Goal: Task Accomplishment & Management: Manage account settings

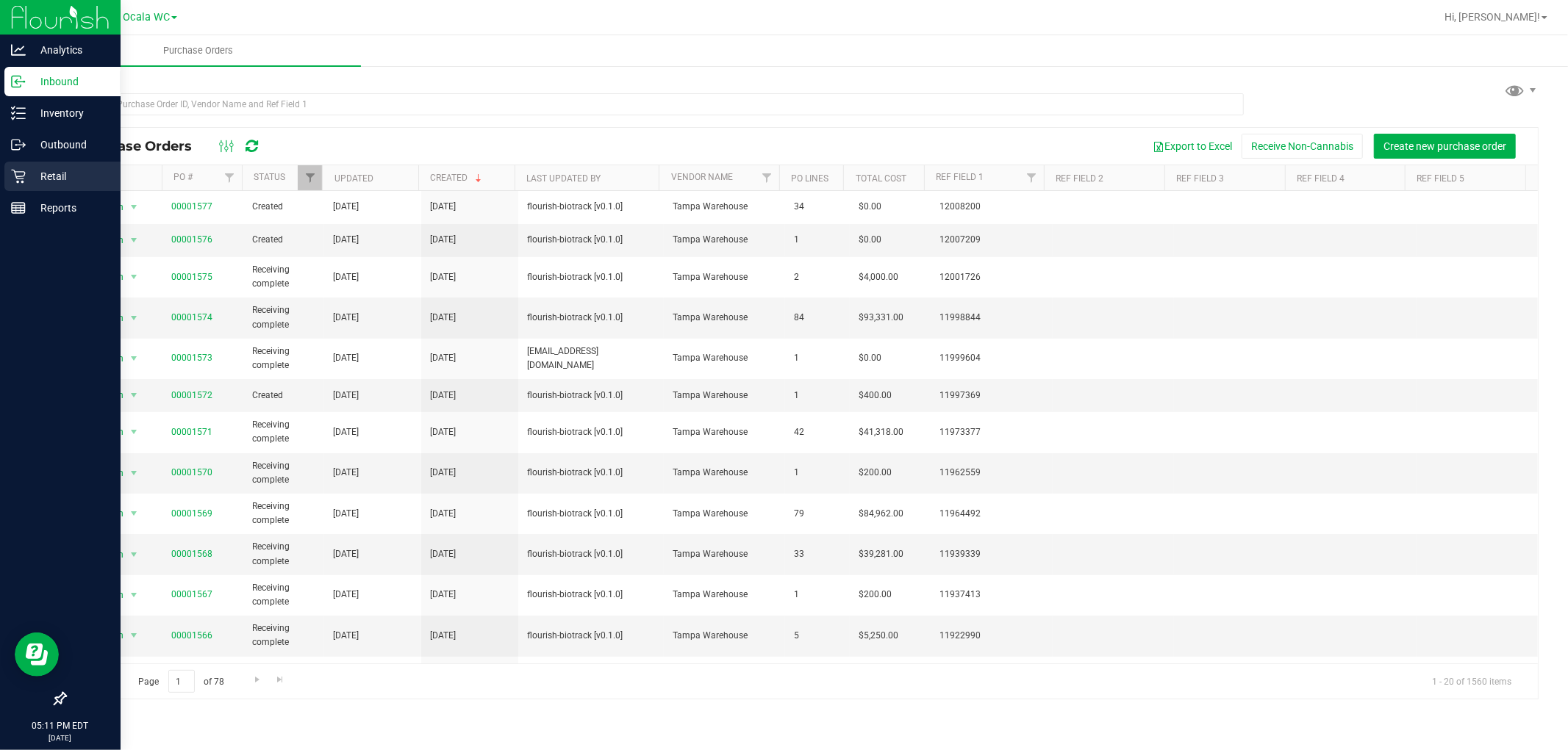
click at [34, 180] on p "Retail" at bounding box center [69, 176] width 88 height 18
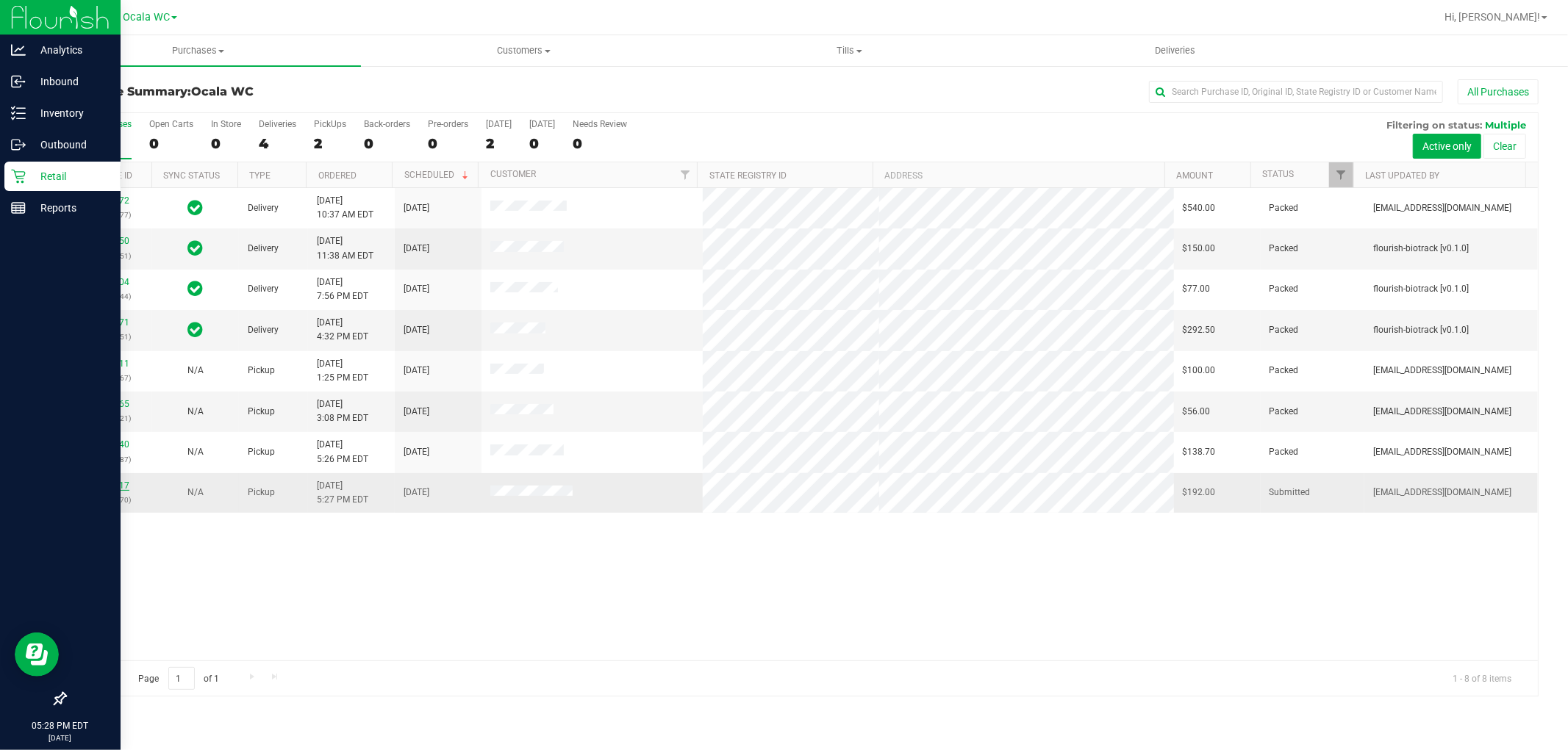
click at [103, 483] on link "12022017" at bounding box center [108, 485] width 41 height 10
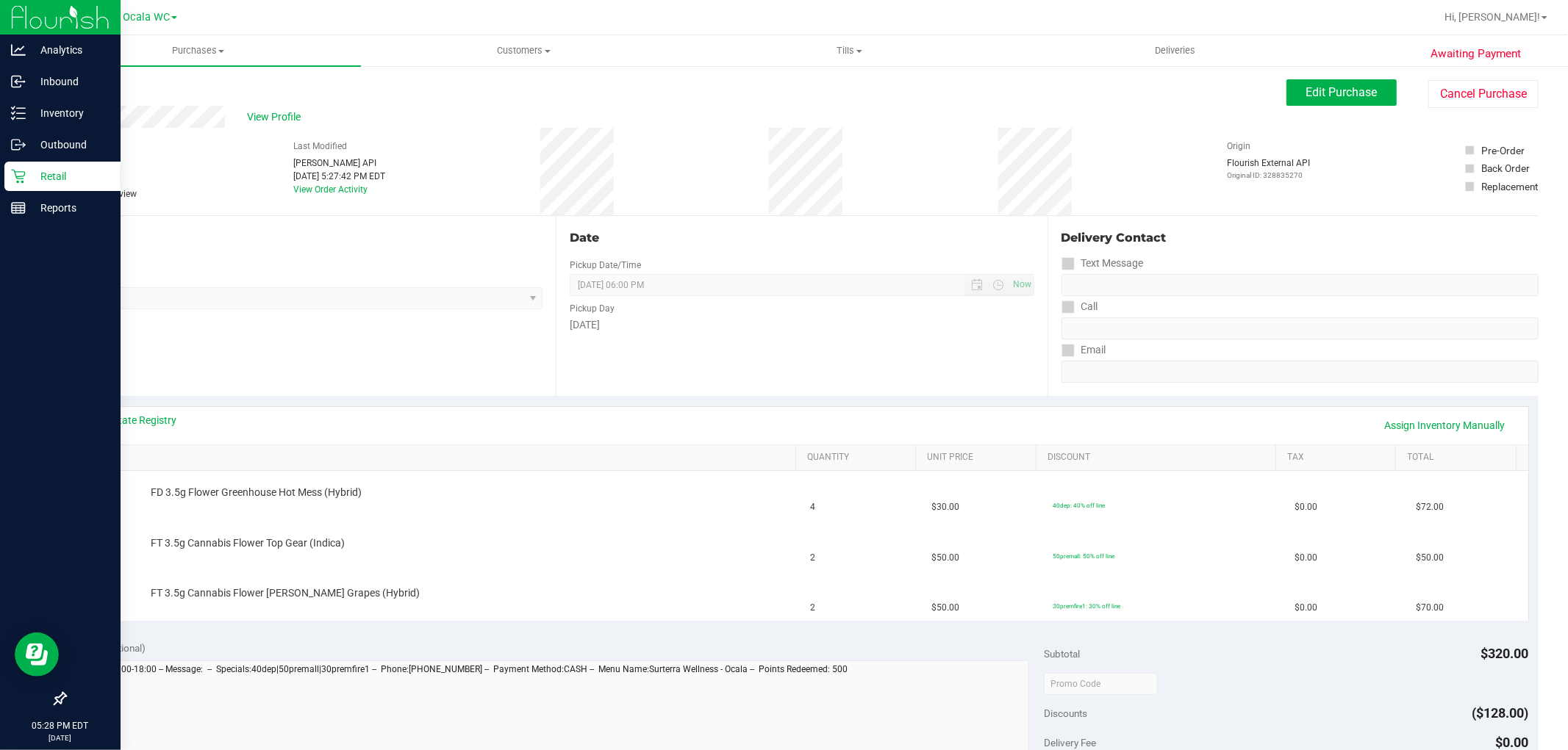
click at [168, 409] on div "View State Registry Assign Inventory Manually" at bounding box center [802, 426] width 1453 height 37
click at [168, 411] on div "View State Registry Assign Inventory Manually" at bounding box center [802, 426] width 1453 height 37
click at [165, 424] on link "View State Registry" at bounding box center [132, 420] width 88 height 15
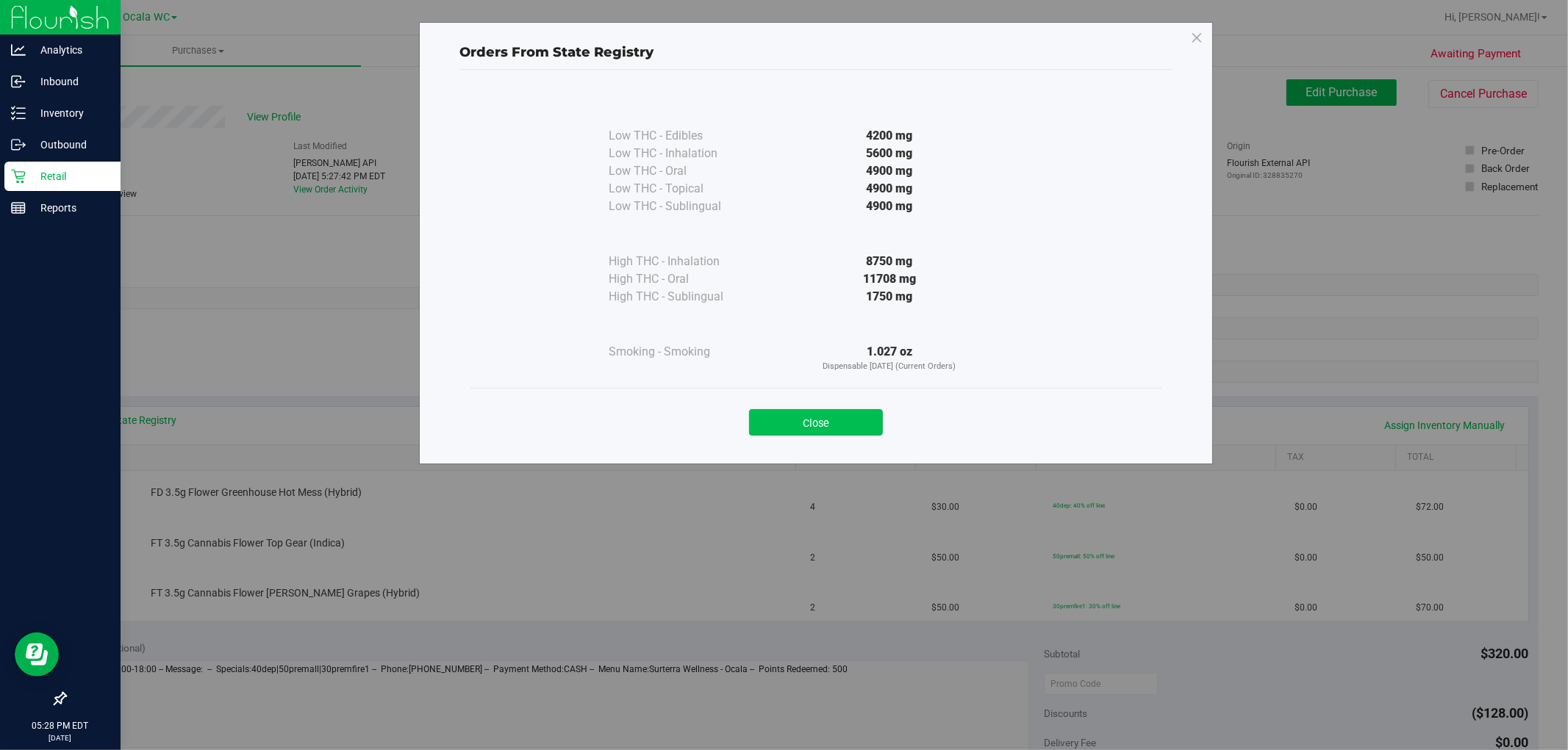
click at [814, 424] on button "Close" at bounding box center [816, 422] width 134 height 27
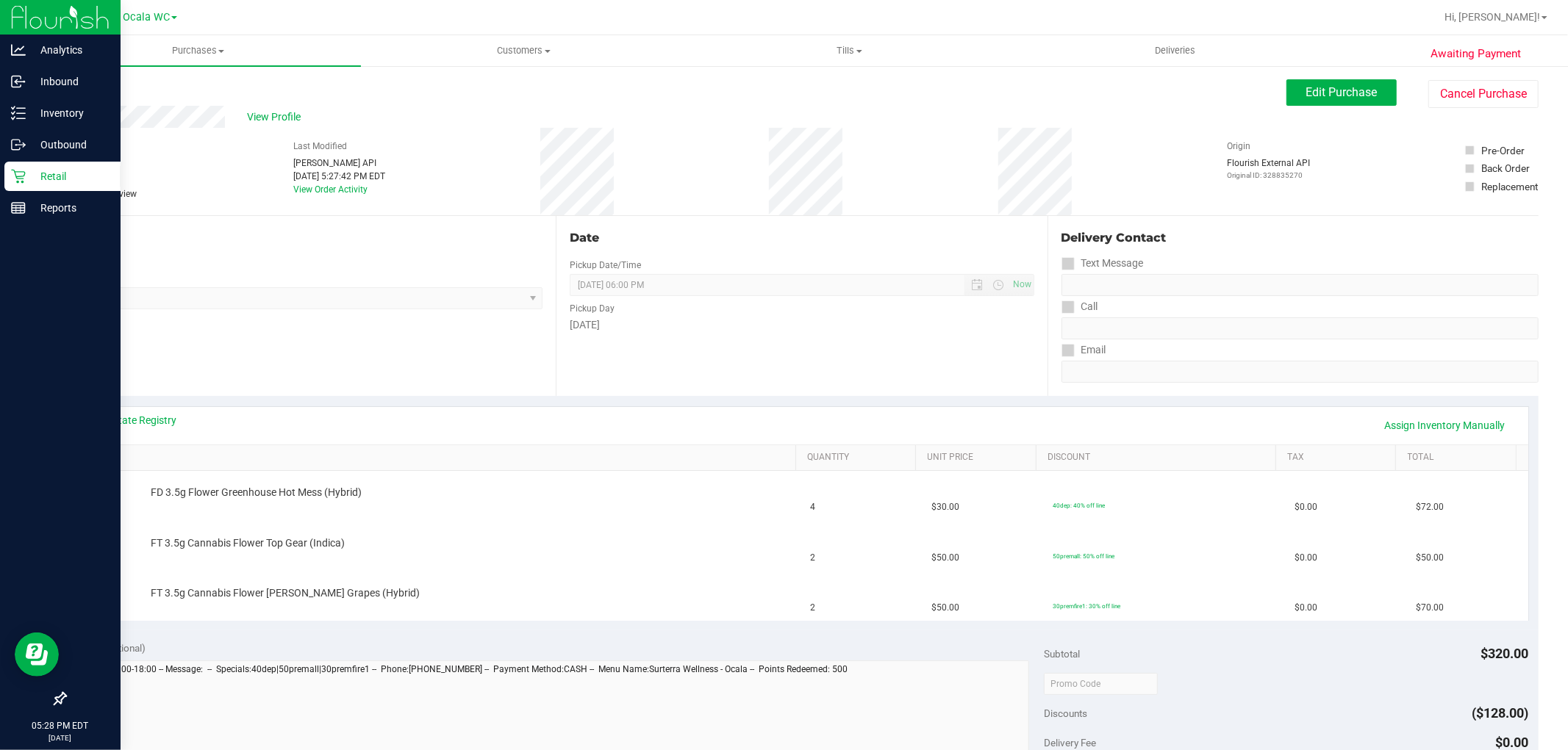
click at [289, 423] on div "View State Registry Assign Inventory Manually" at bounding box center [802, 425] width 1426 height 25
click at [1334, 79] on button "Edit Purchase" at bounding box center [1341, 92] width 110 height 27
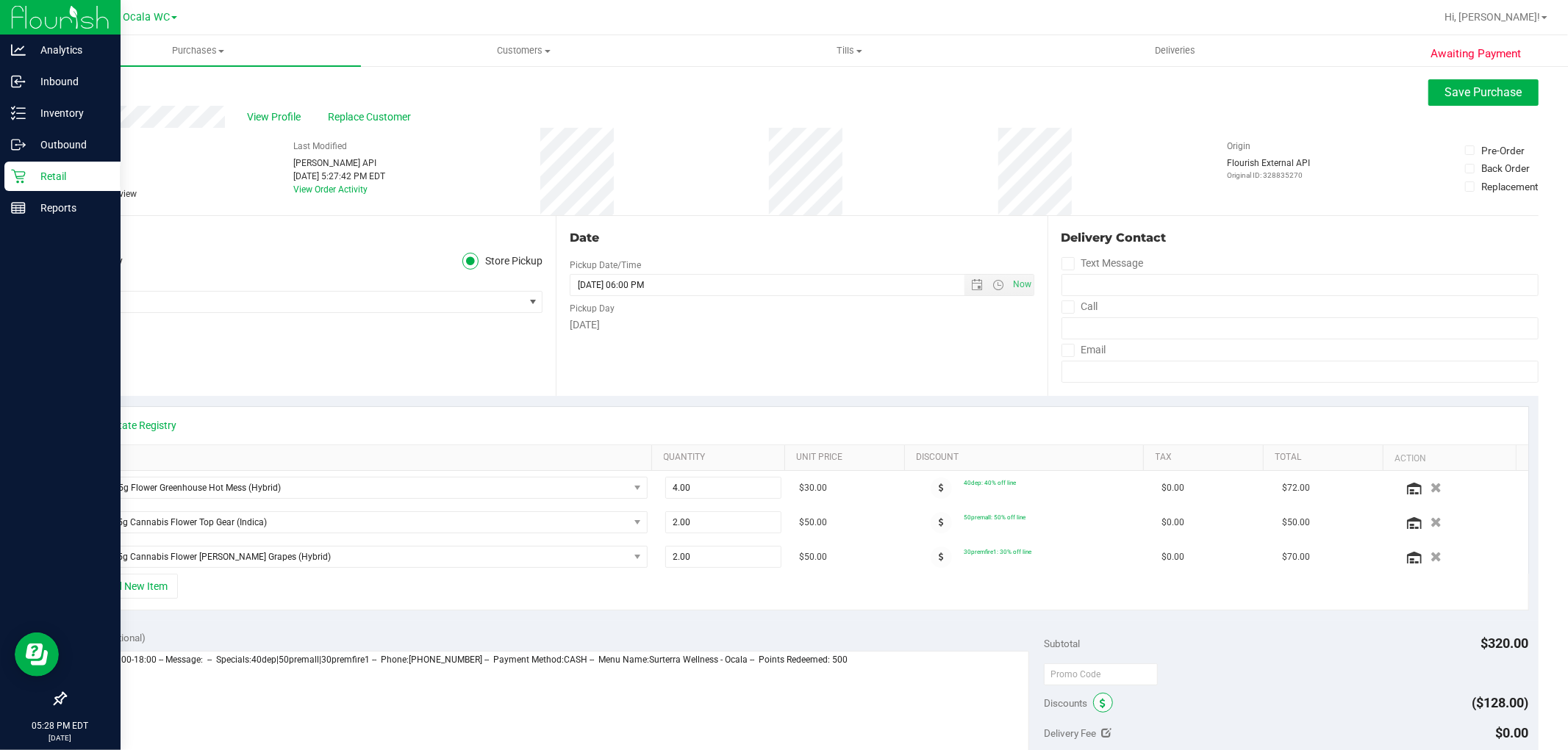
click at [1100, 702] on icon at bounding box center [1103, 704] width 6 height 10
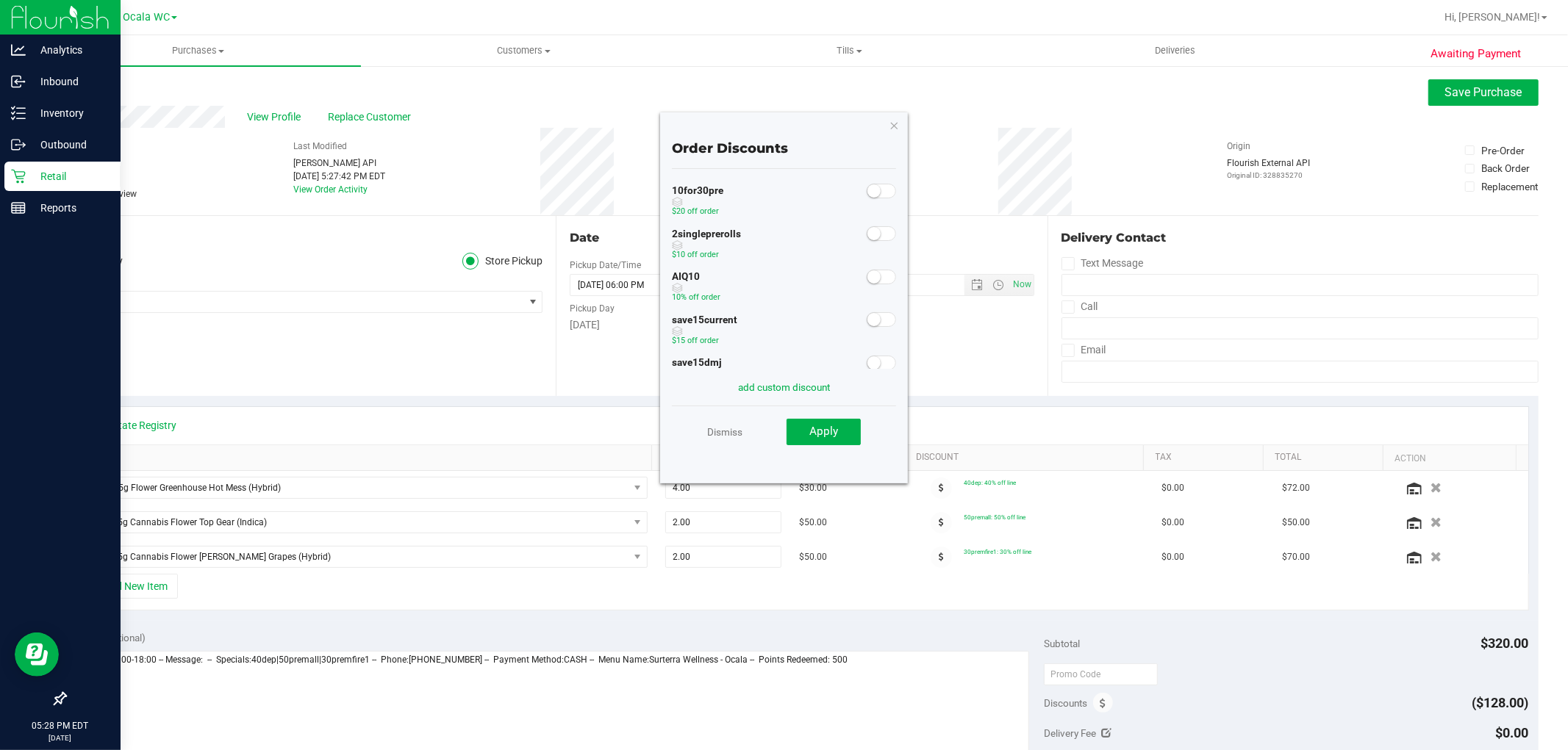
click at [876, 275] on span at bounding box center [882, 277] width 30 height 15
click at [824, 426] on span "Apply" at bounding box center [823, 431] width 29 height 13
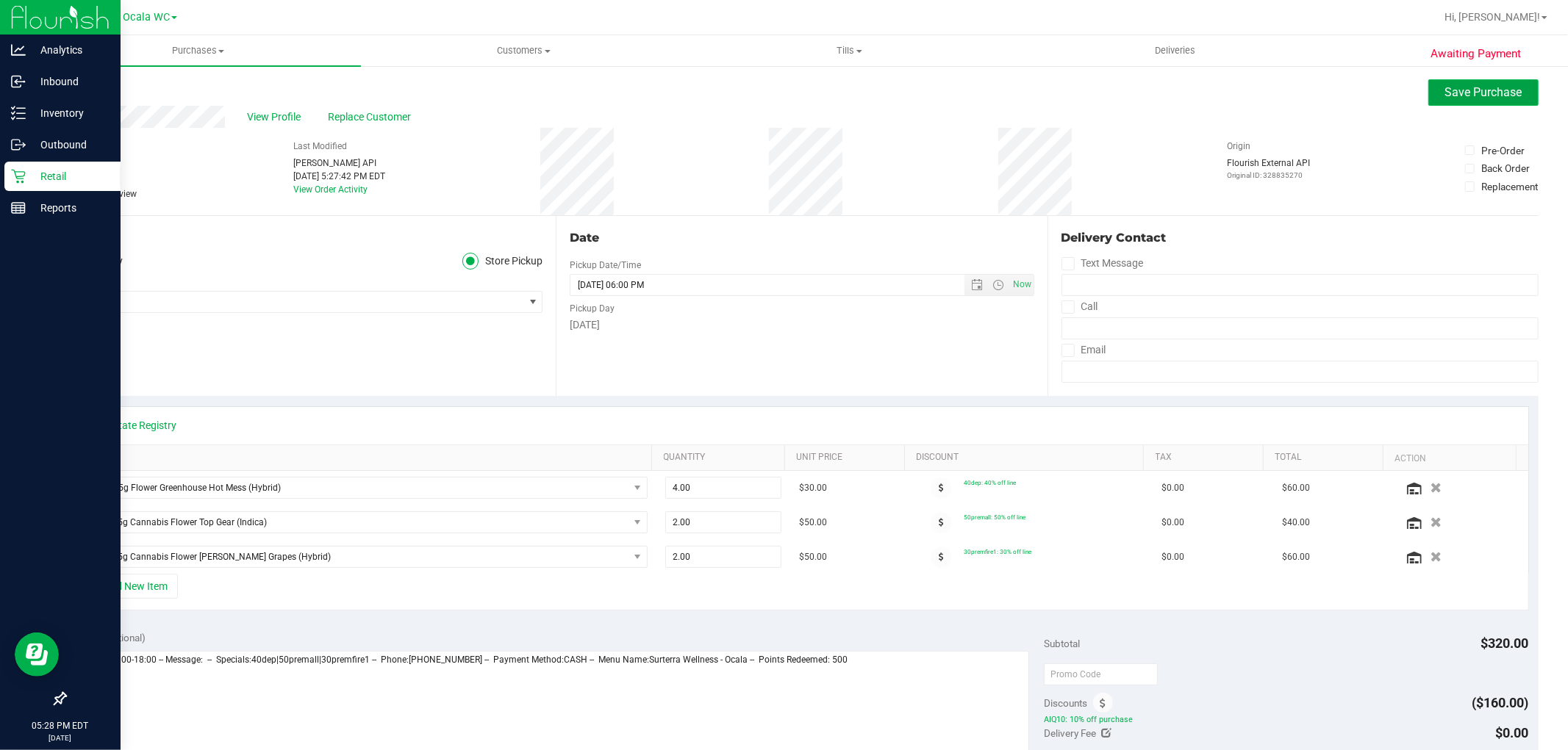
click at [1487, 92] on span "Save Purchase" at bounding box center [1483, 92] width 77 height 14
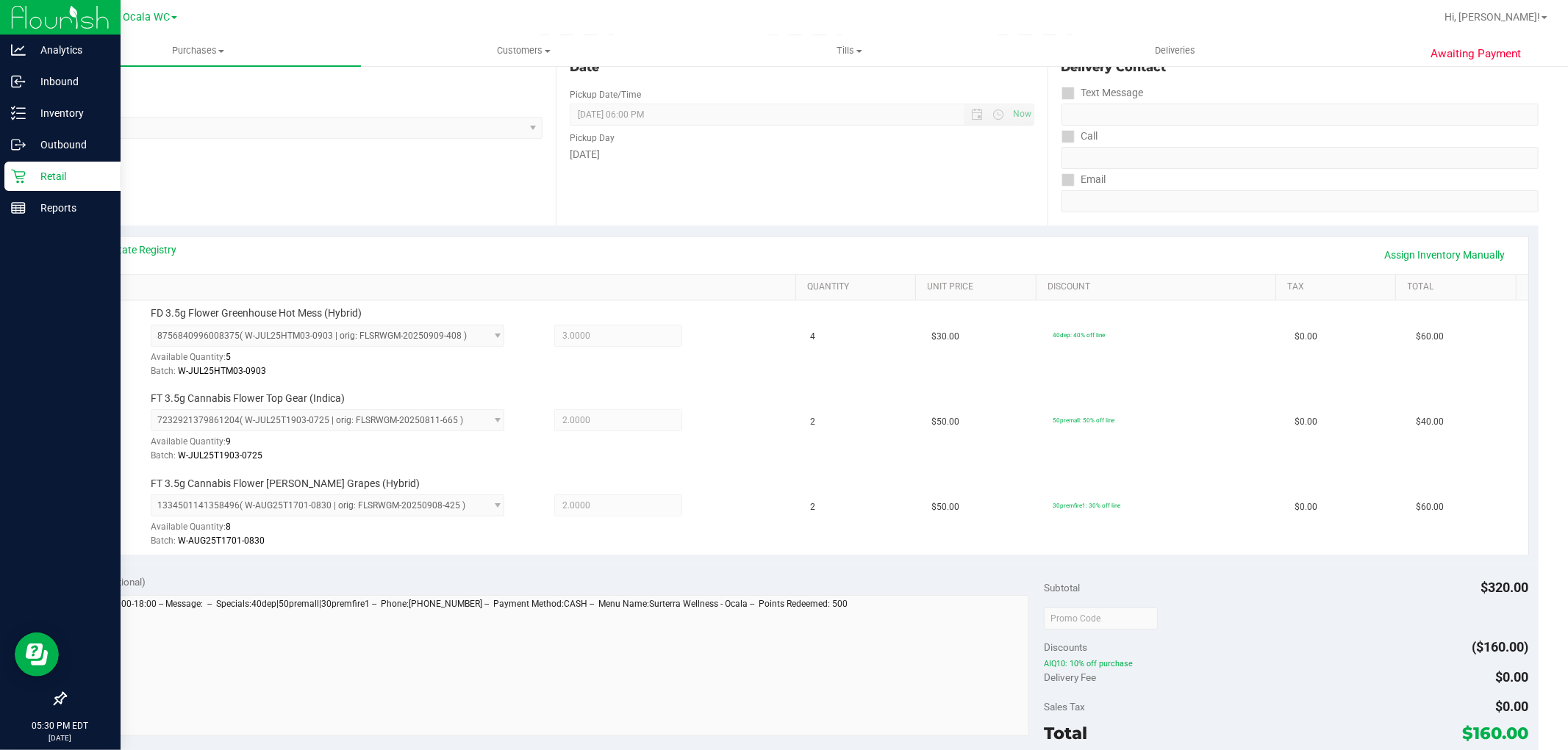
scroll to position [176, 0]
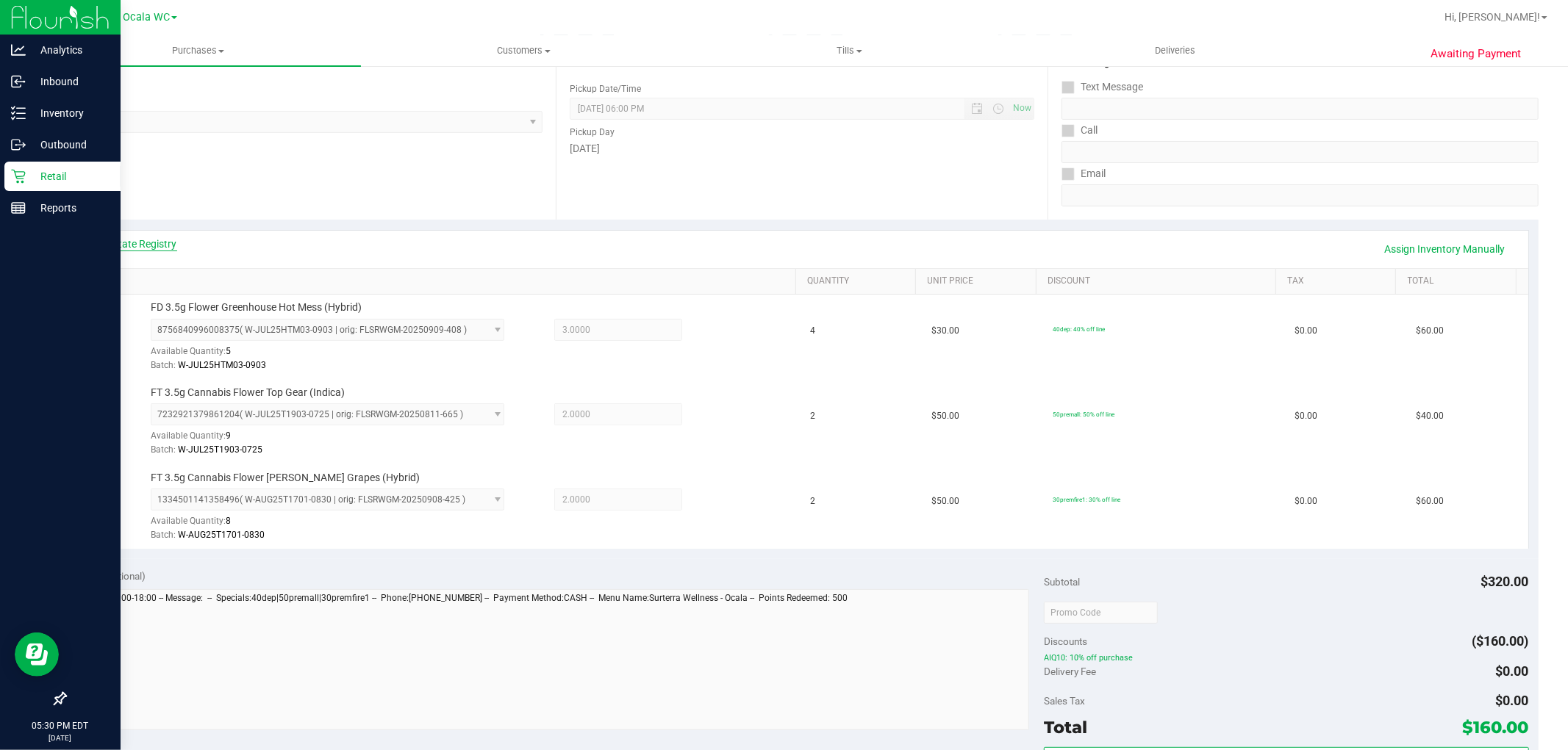
click at [119, 240] on link "View State Registry" at bounding box center [132, 243] width 88 height 15
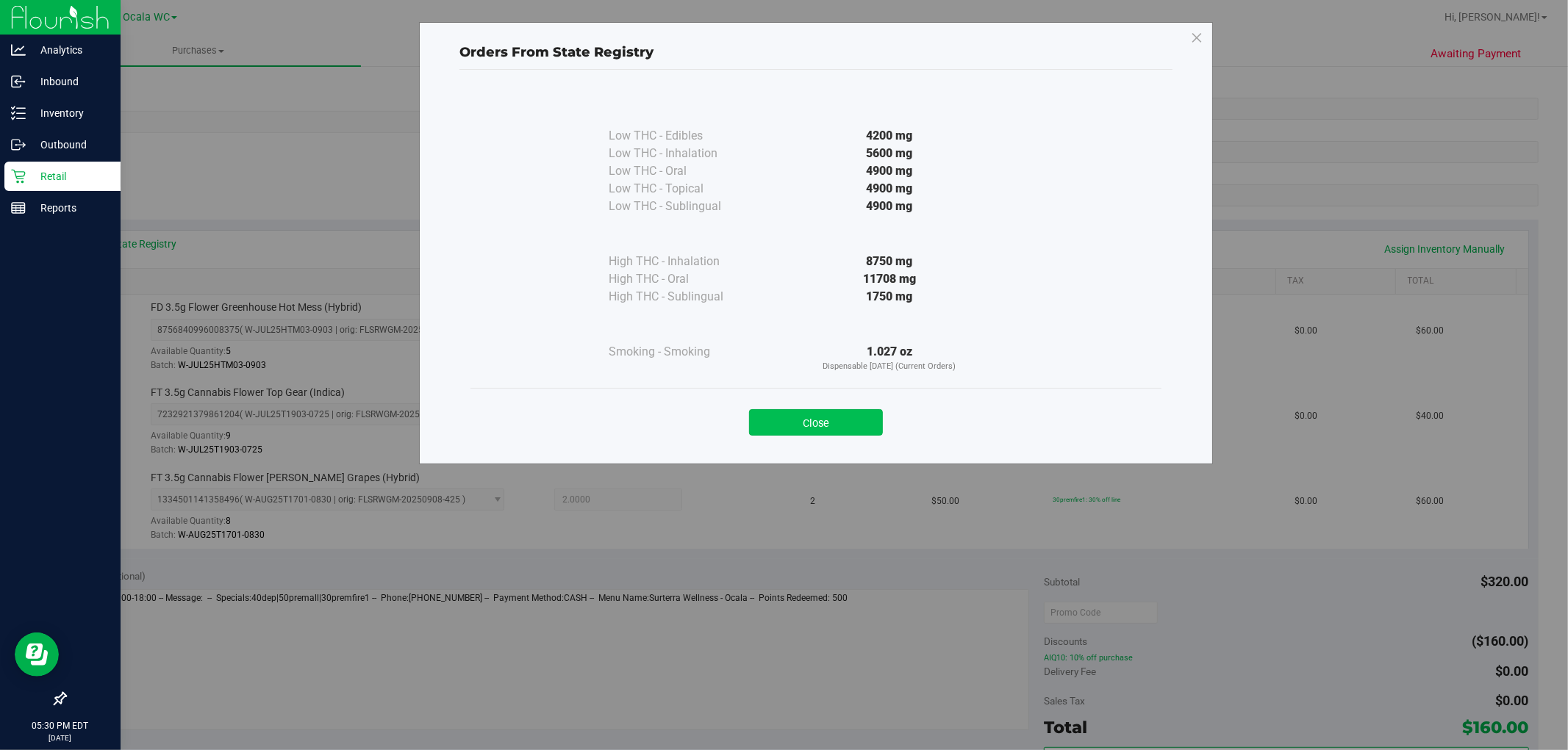
click at [807, 417] on button "Close" at bounding box center [816, 422] width 134 height 27
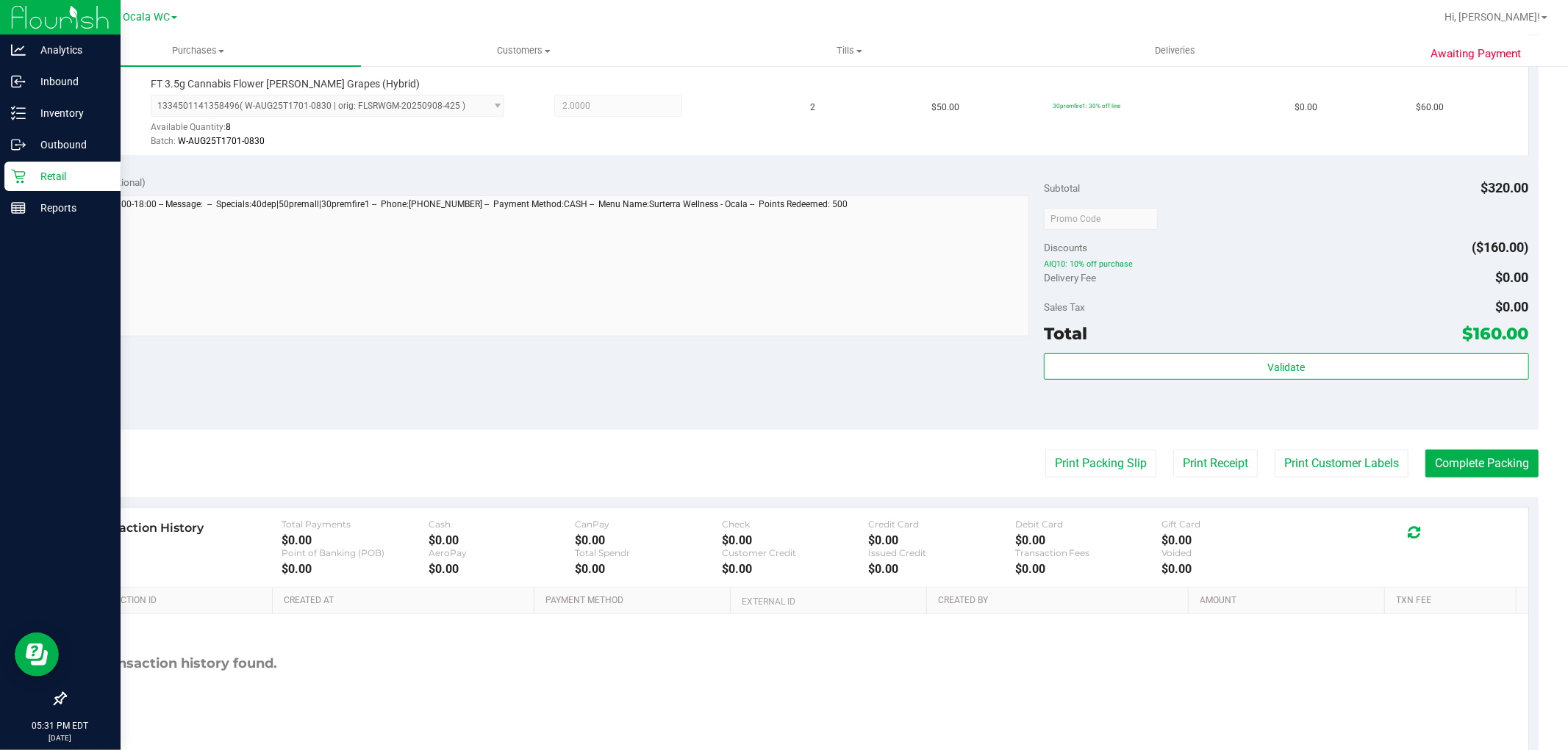
scroll to position [579, 0]
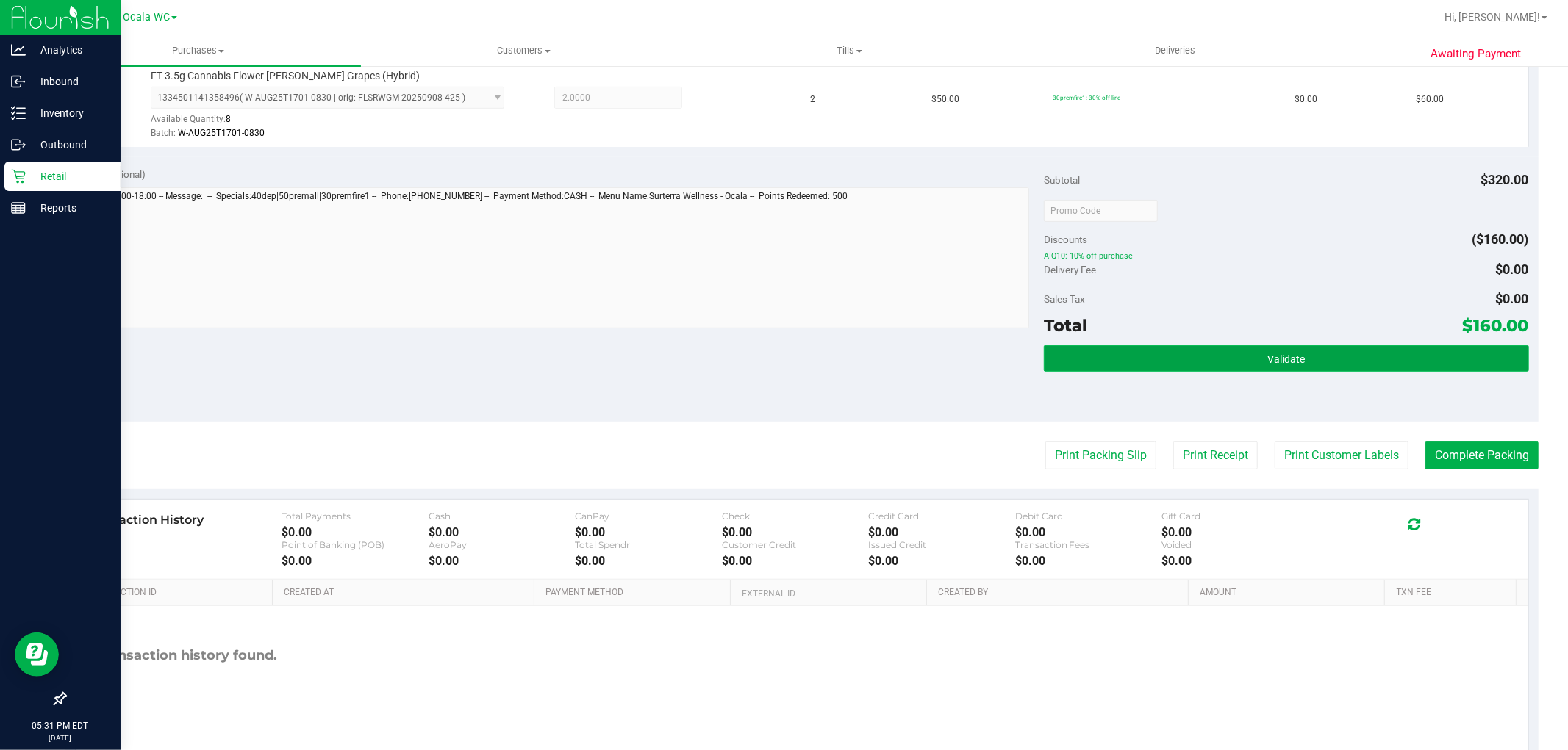
click at [1214, 348] on button "Validate" at bounding box center [1285, 358] width 484 height 27
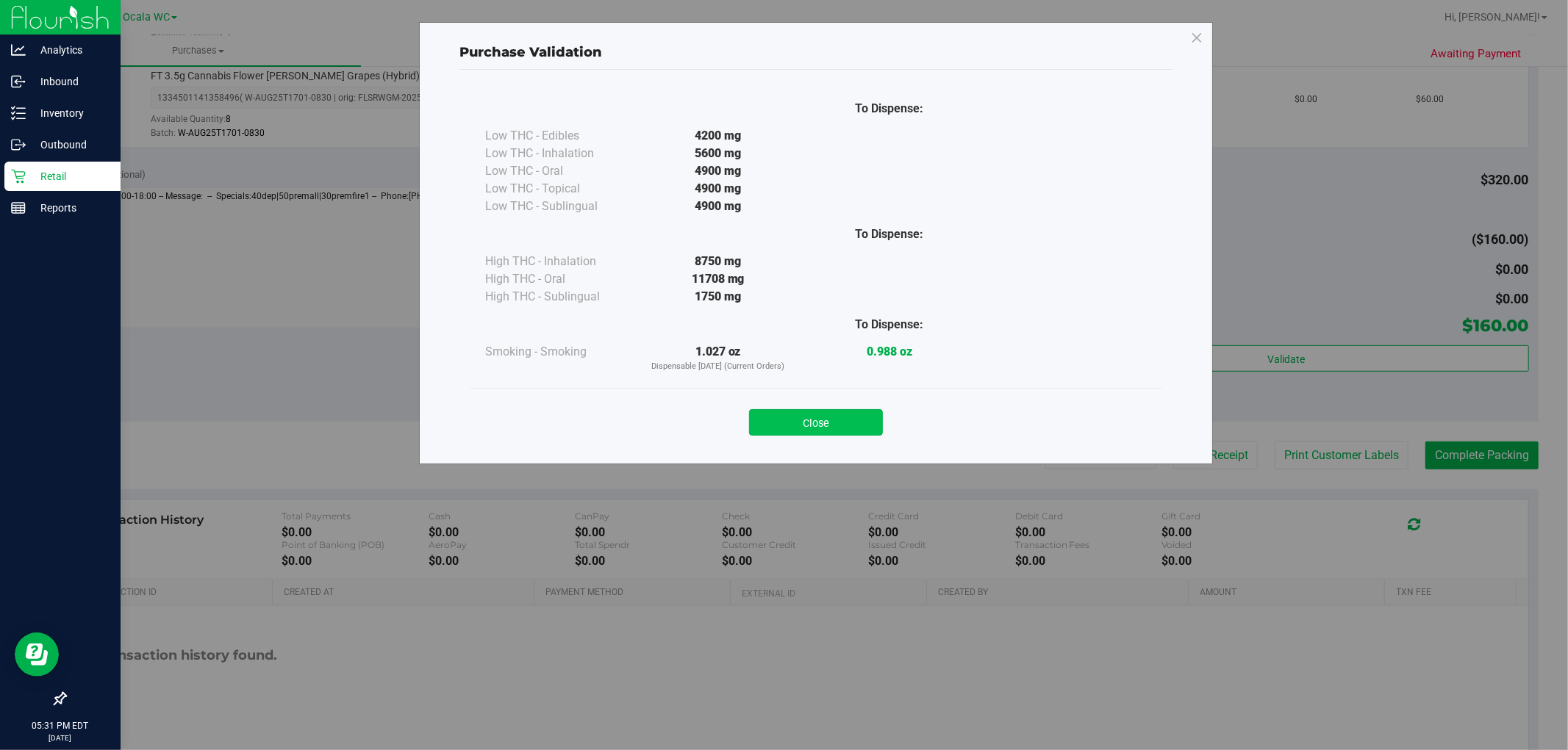
click at [783, 425] on button "Close" at bounding box center [816, 422] width 134 height 27
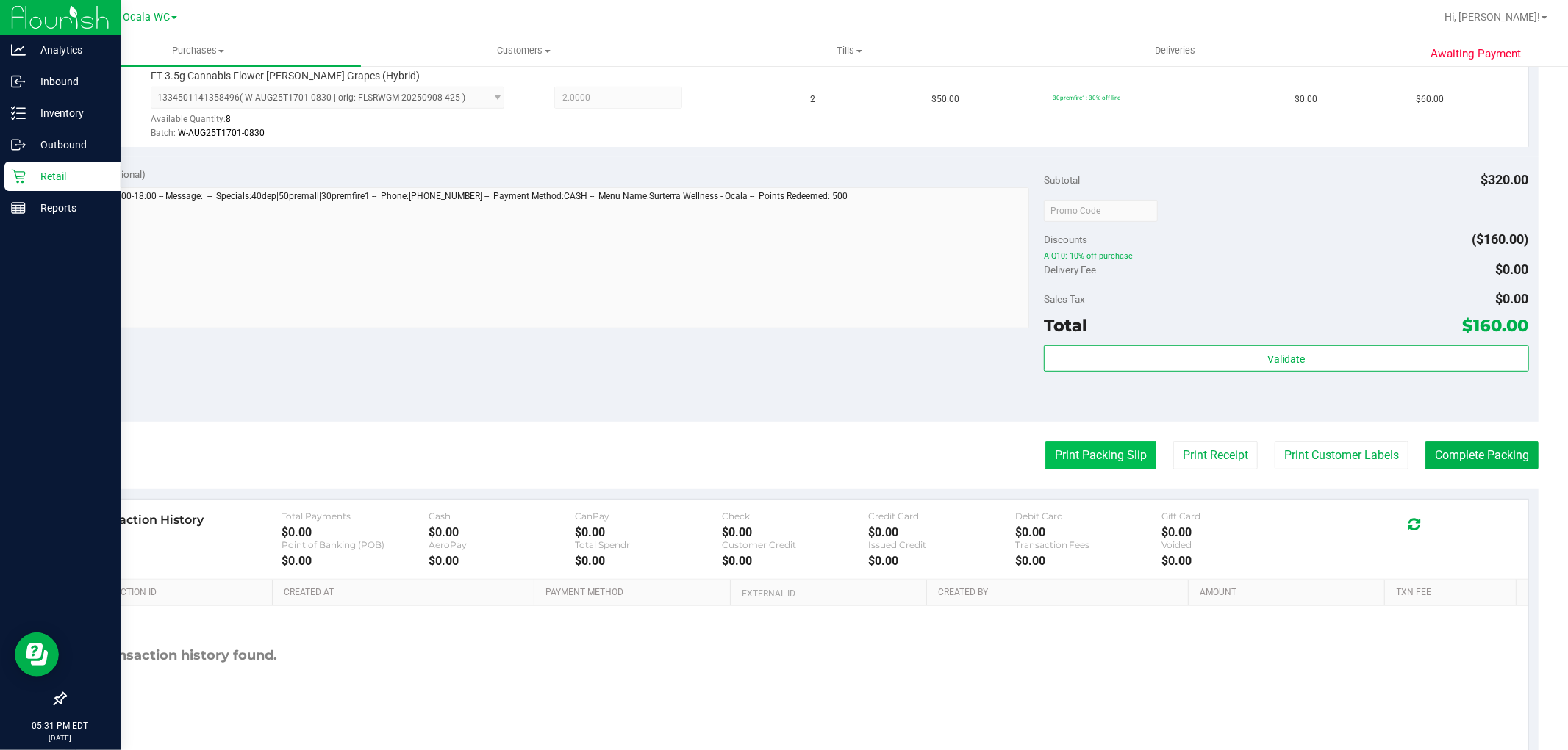
click at [1062, 443] on button "Print Packing Slip" at bounding box center [1101, 455] width 111 height 28
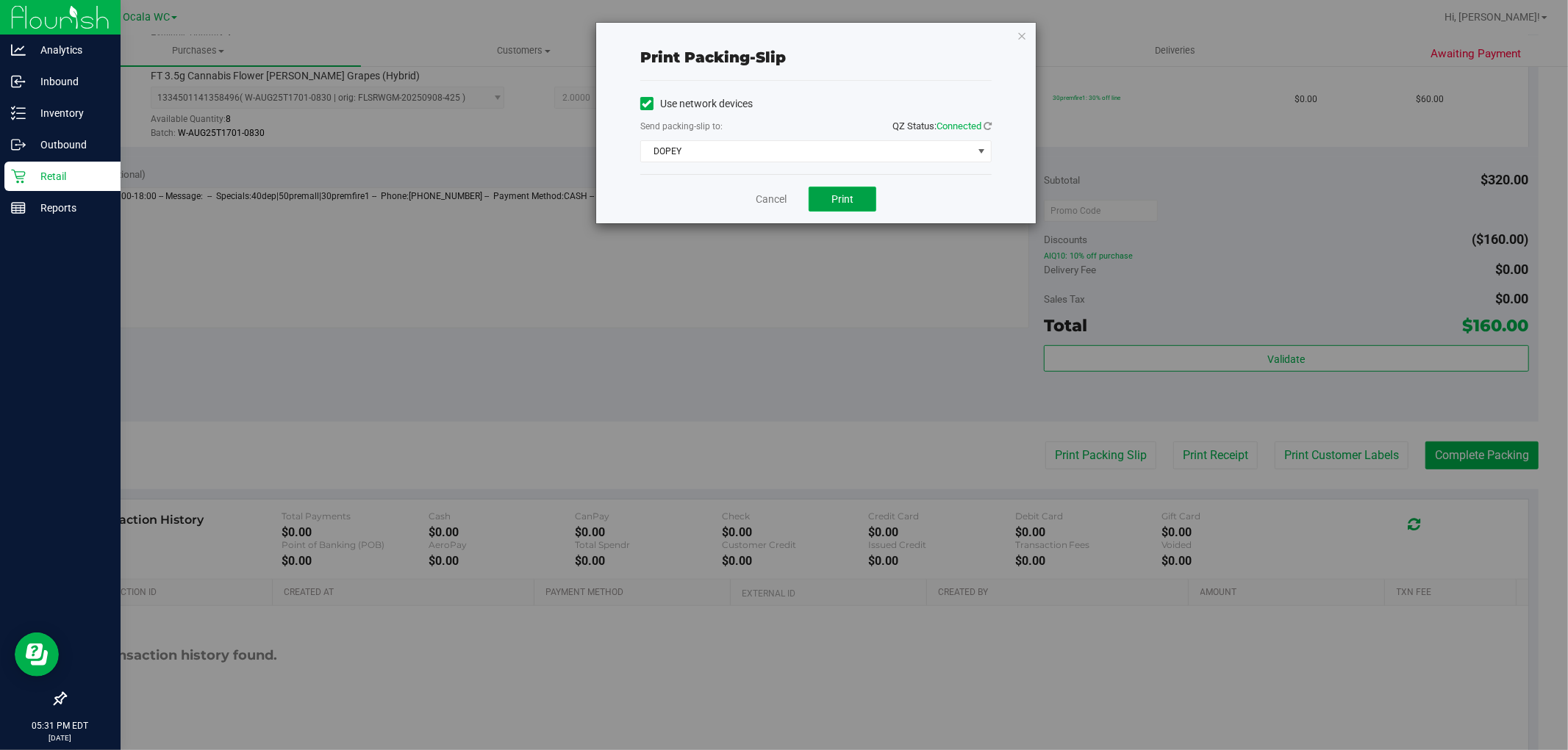
click at [860, 200] on button "Print" at bounding box center [842, 198] width 68 height 25
click at [764, 199] on link "Cancel" at bounding box center [770, 200] width 31 height 16
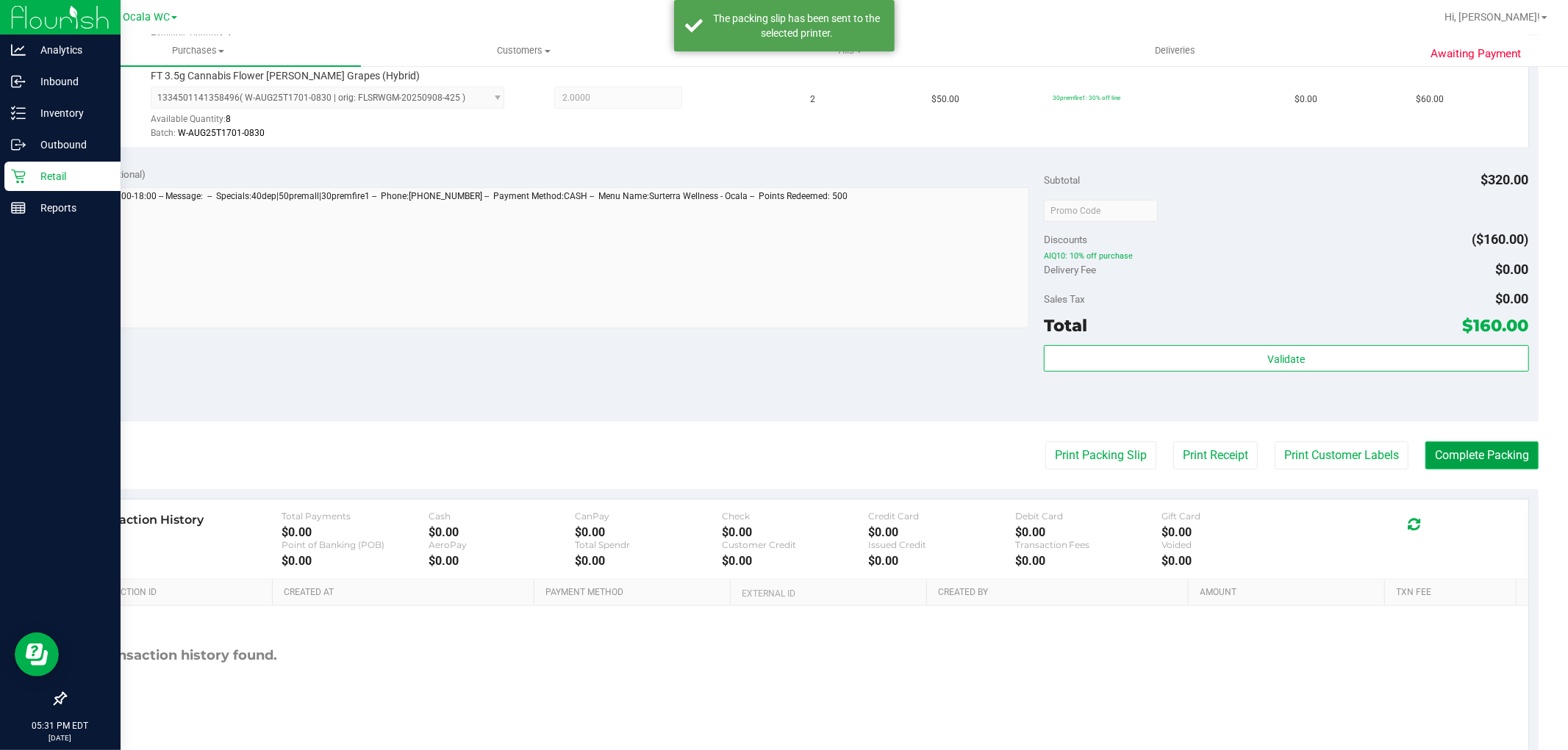
click at [1445, 461] on button "Complete Packing" at bounding box center [1481, 455] width 113 height 28
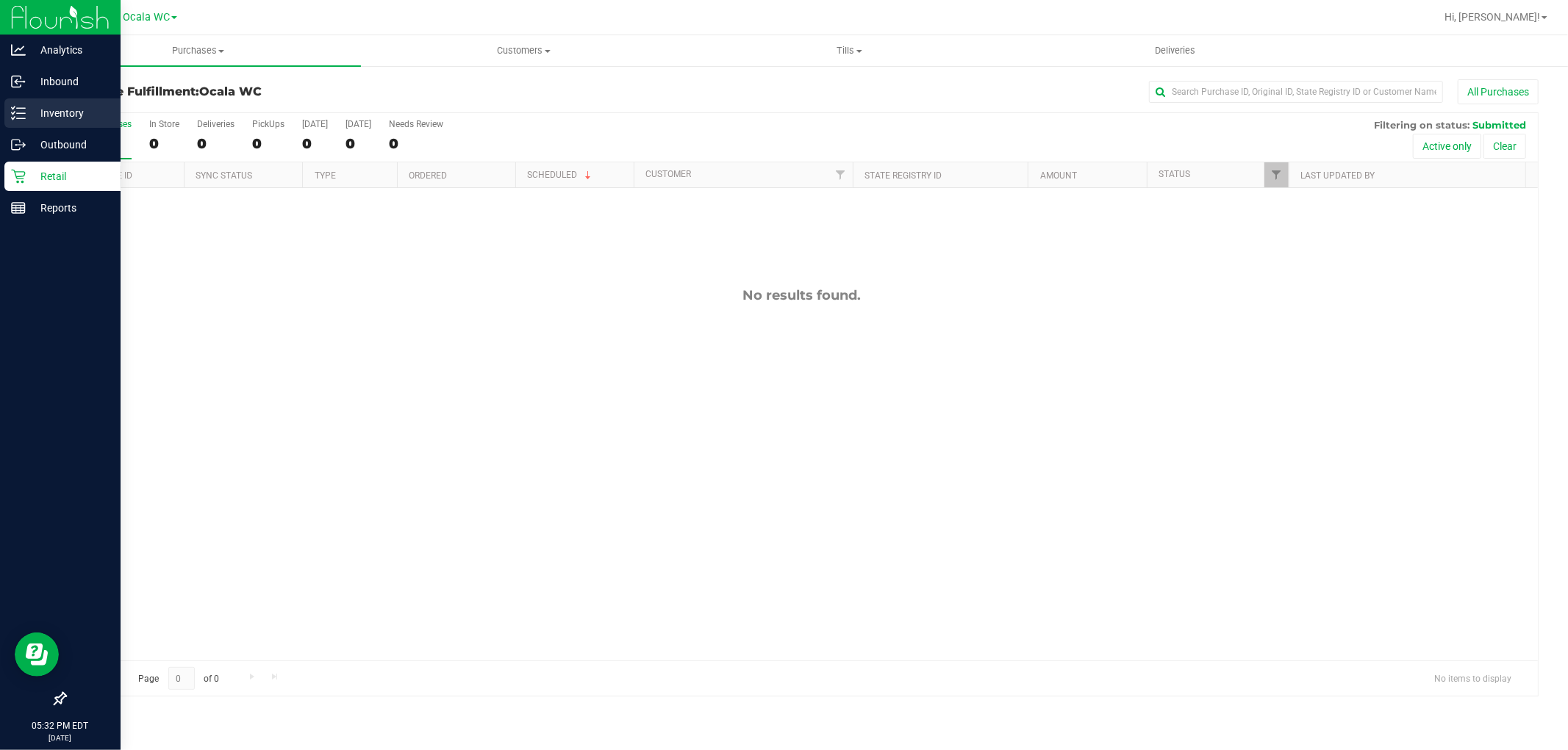
click at [38, 110] on p "Inventory" at bounding box center [69, 113] width 88 height 18
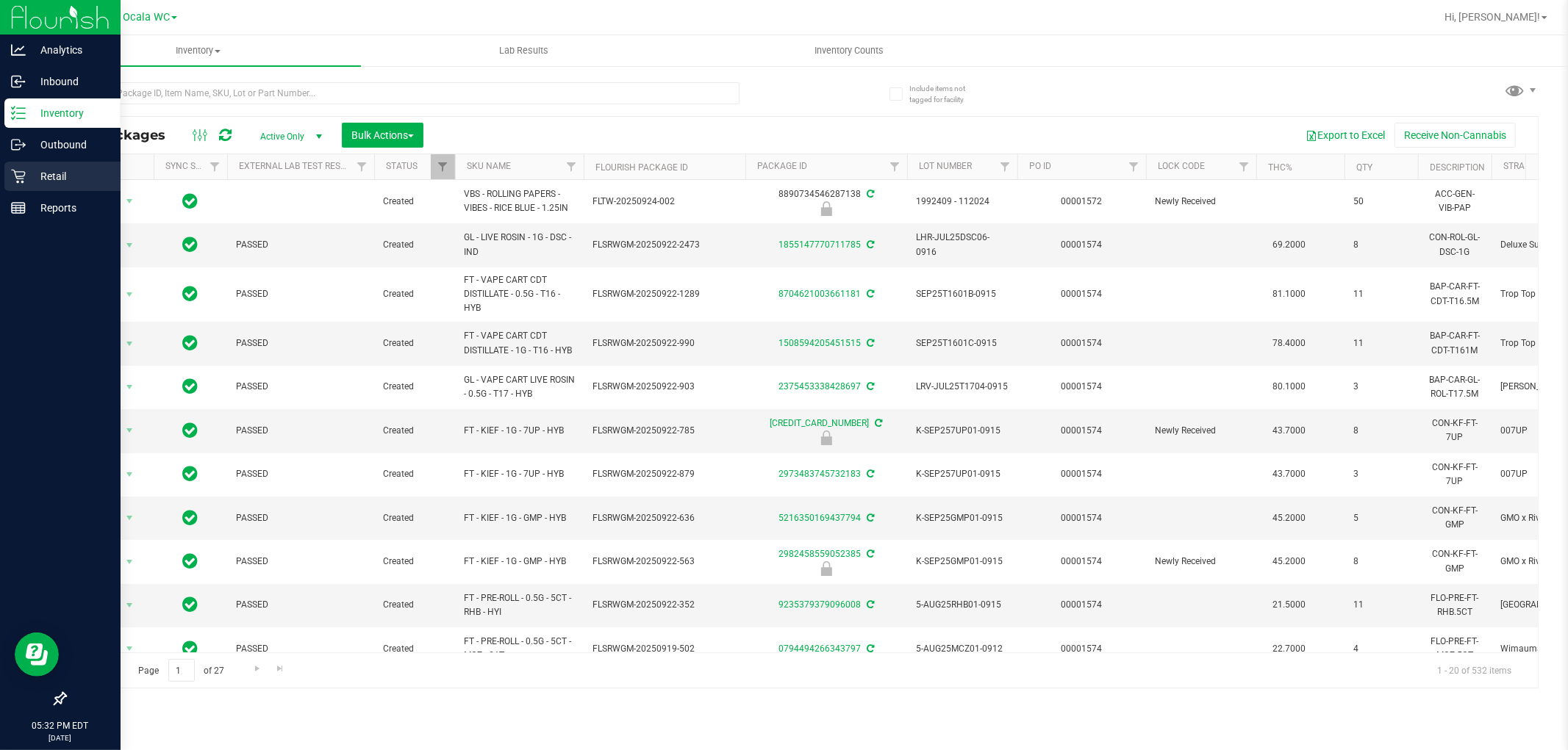
click at [71, 177] on p "Retail" at bounding box center [69, 176] width 88 height 18
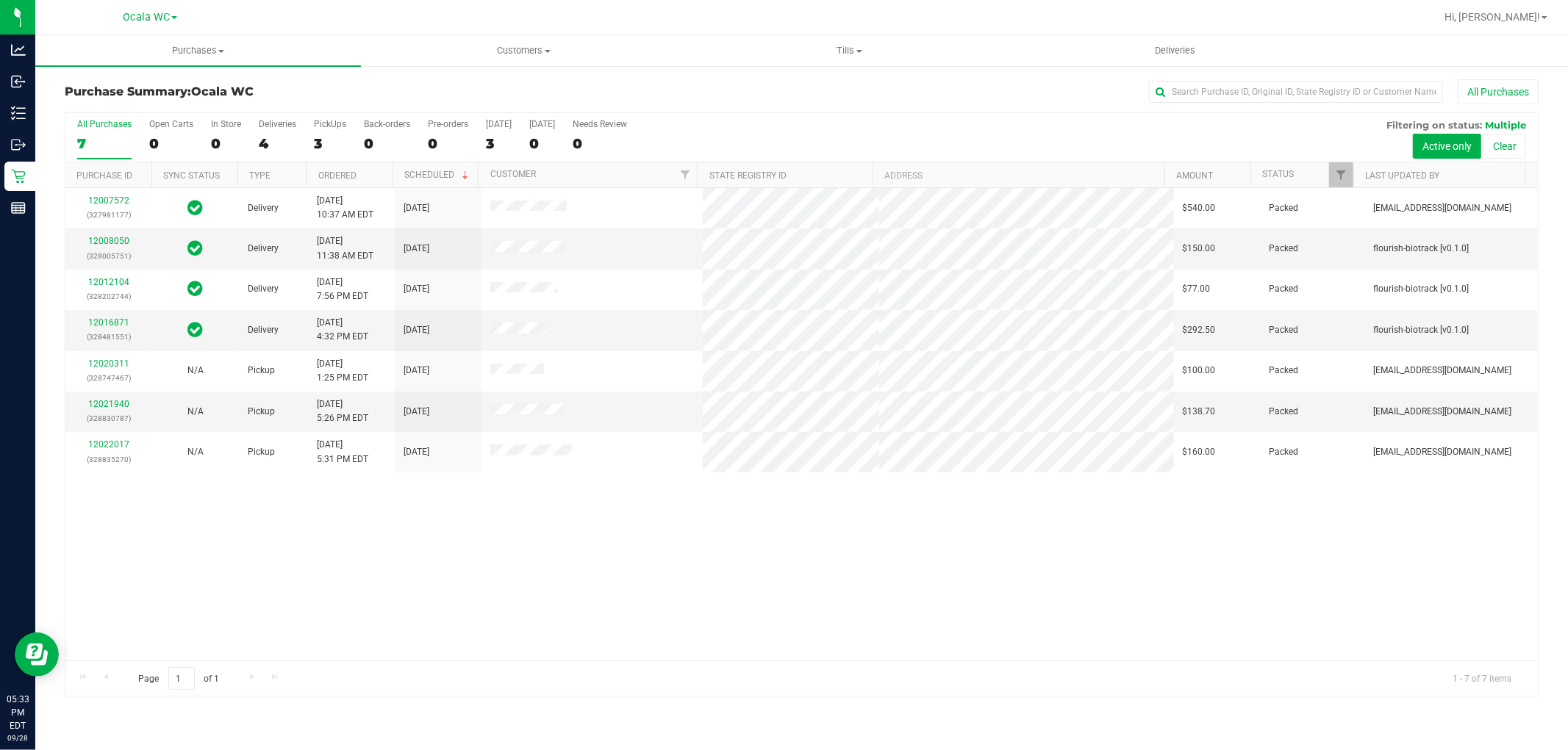
click at [694, 529] on div "12007572 (327981177) Delivery [DATE] 10:37 AM EDT 10/1/2025 $540.00 Packed [EMA…" at bounding box center [801, 424] width 1472 height 472
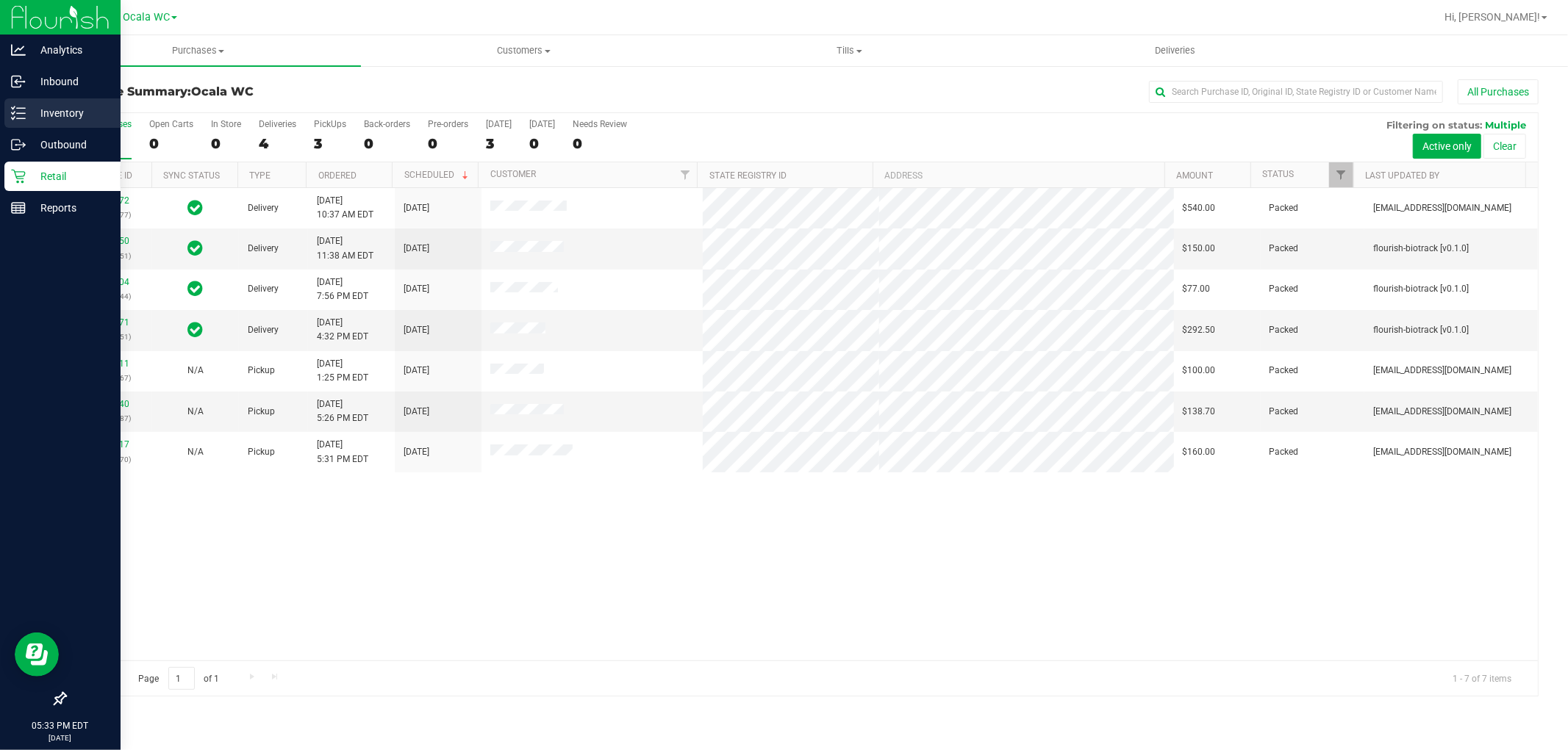
click at [26, 118] on p "Inventory" at bounding box center [69, 113] width 88 height 18
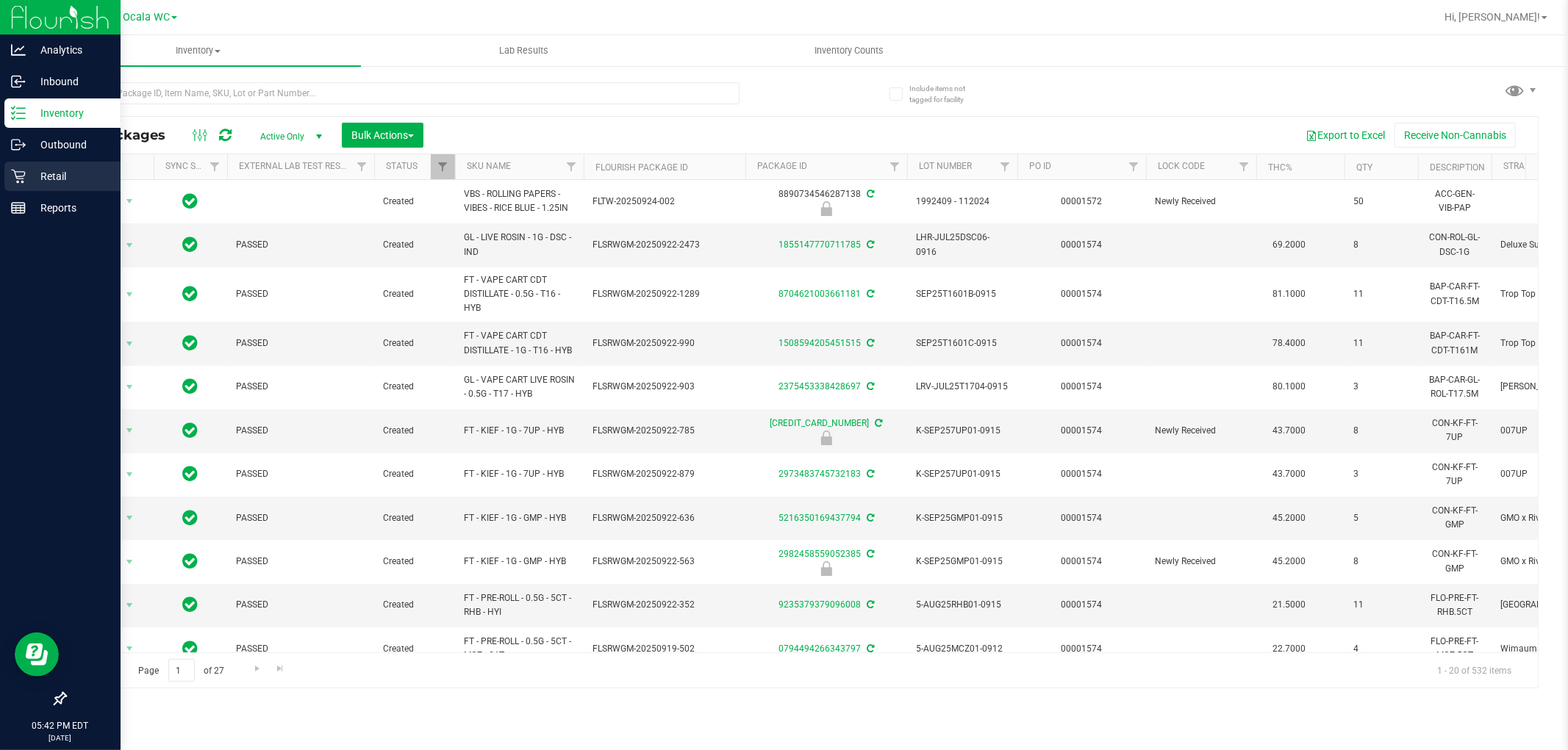
click at [25, 183] on div "Retail" at bounding box center [62, 176] width 116 height 30
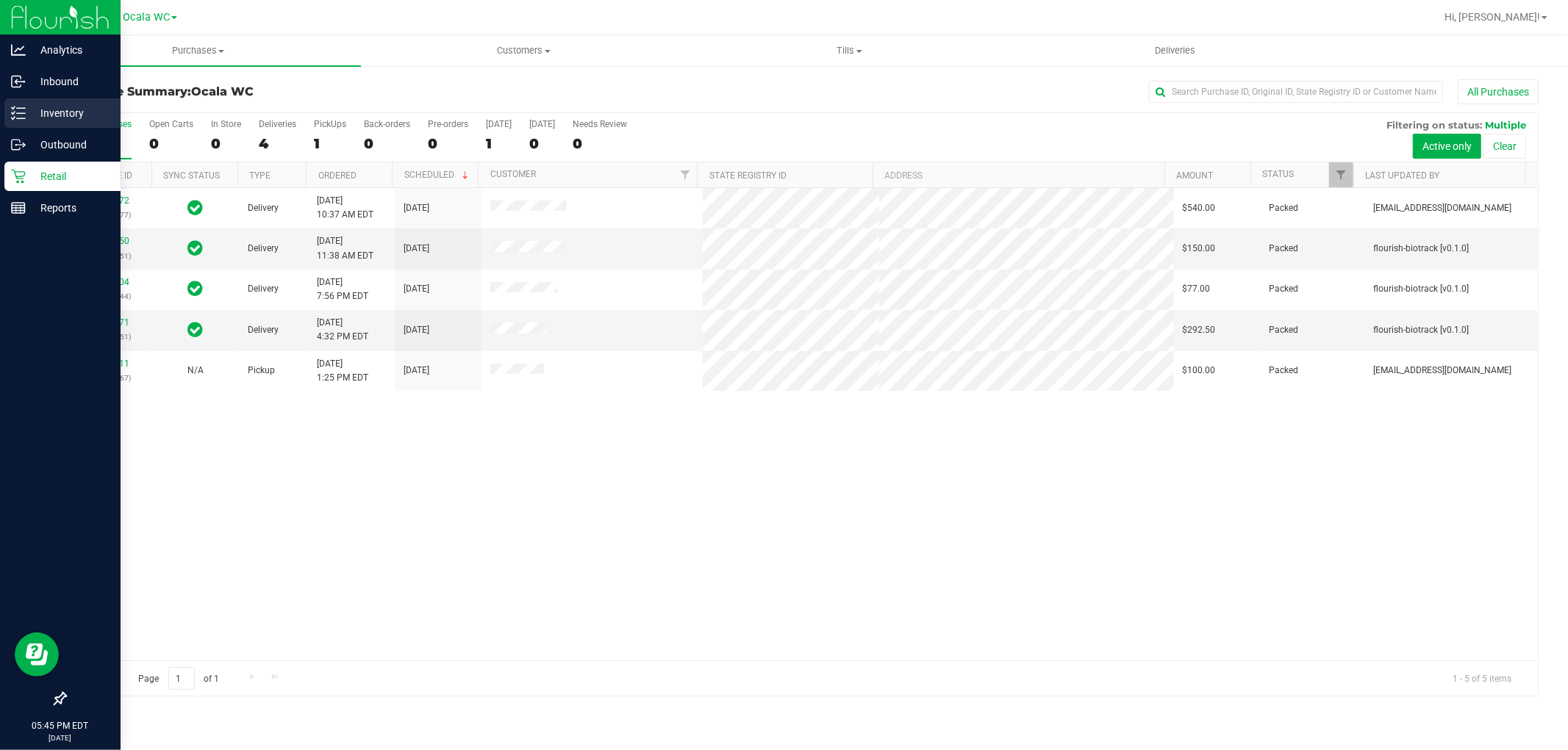
click at [28, 114] on p "Inventory" at bounding box center [69, 113] width 88 height 18
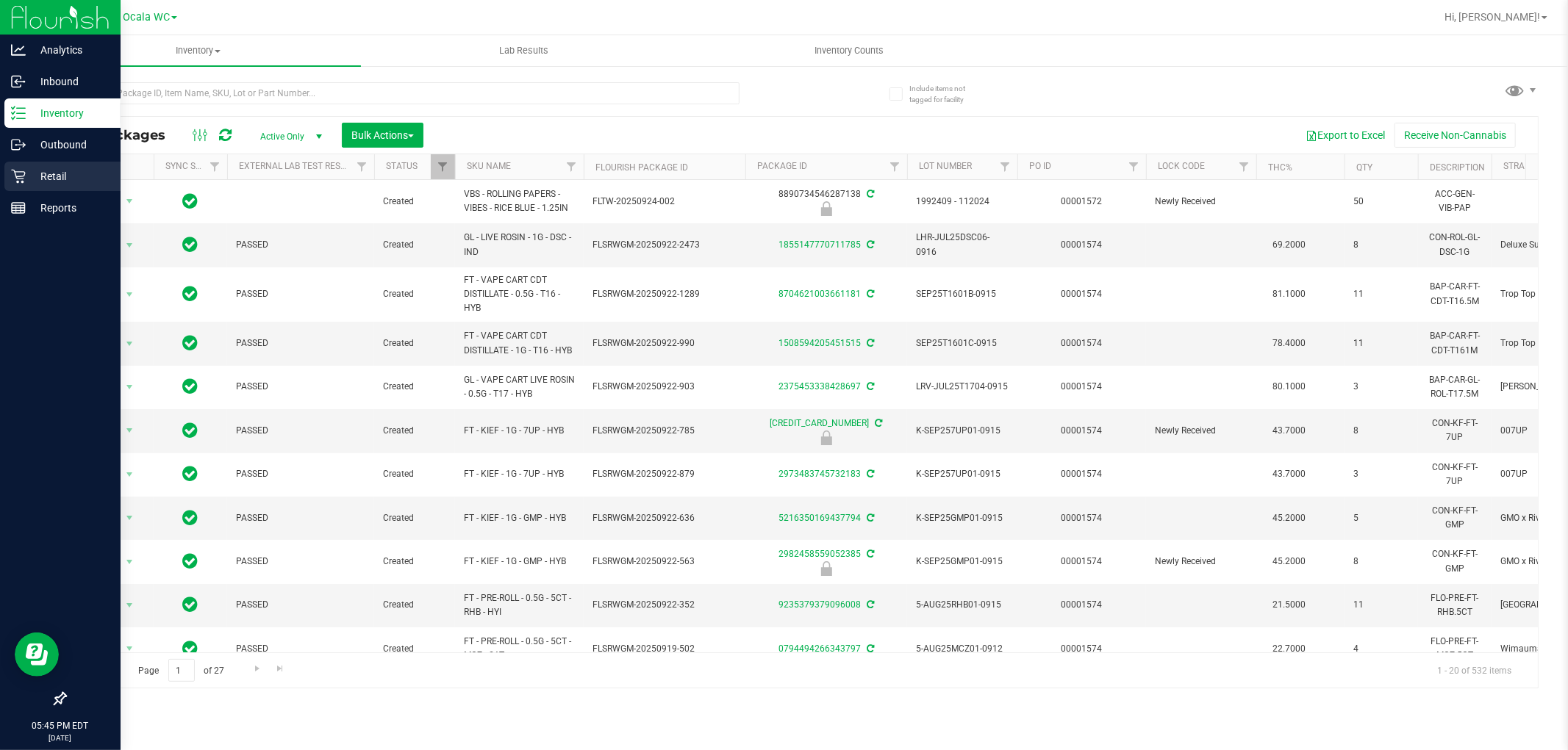
click at [38, 186] on div "Retail" at bounding box center [62, 176] width 116 height 30
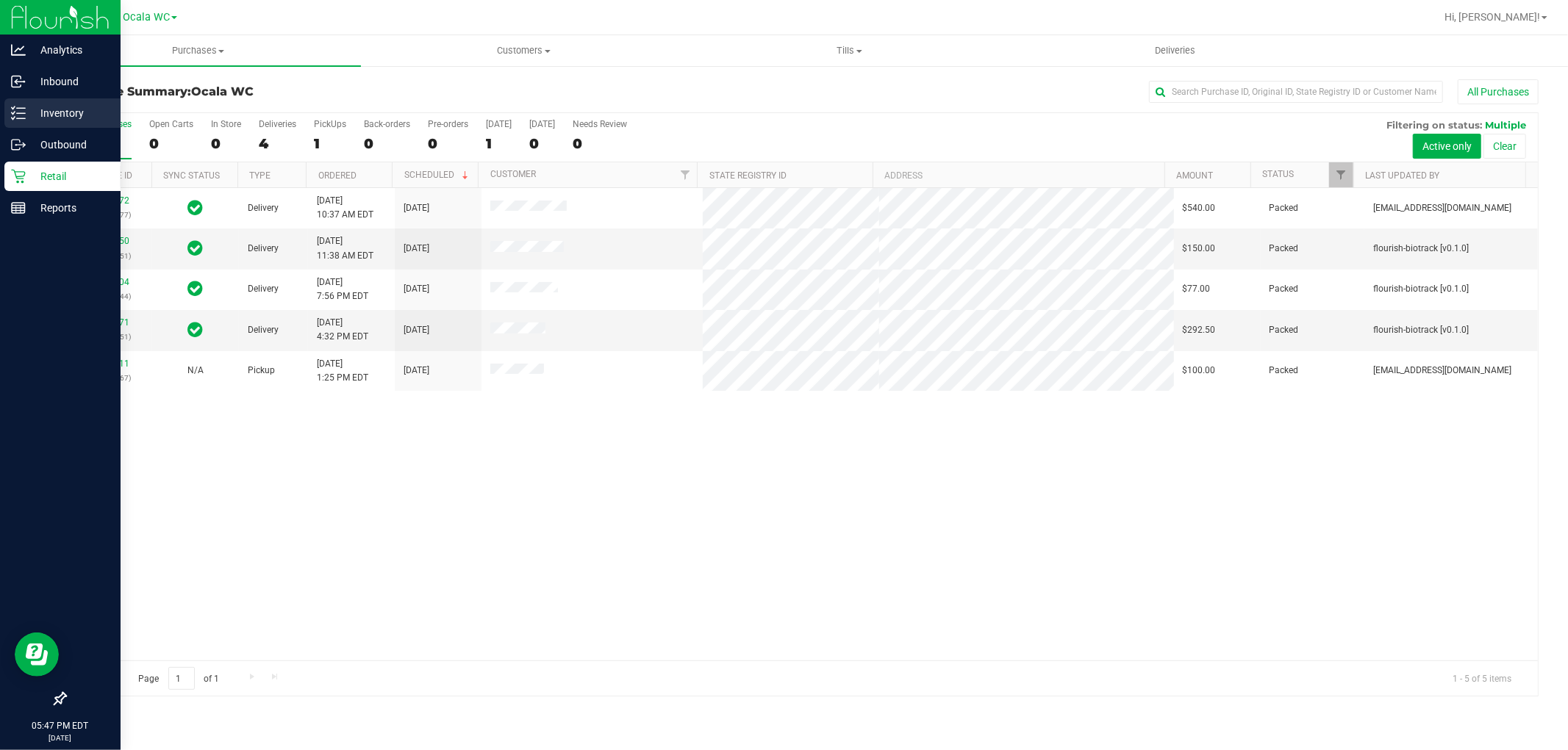
click at [34, 112] on p "Inventory" at bounding box center [69, 113] width 88 height 18
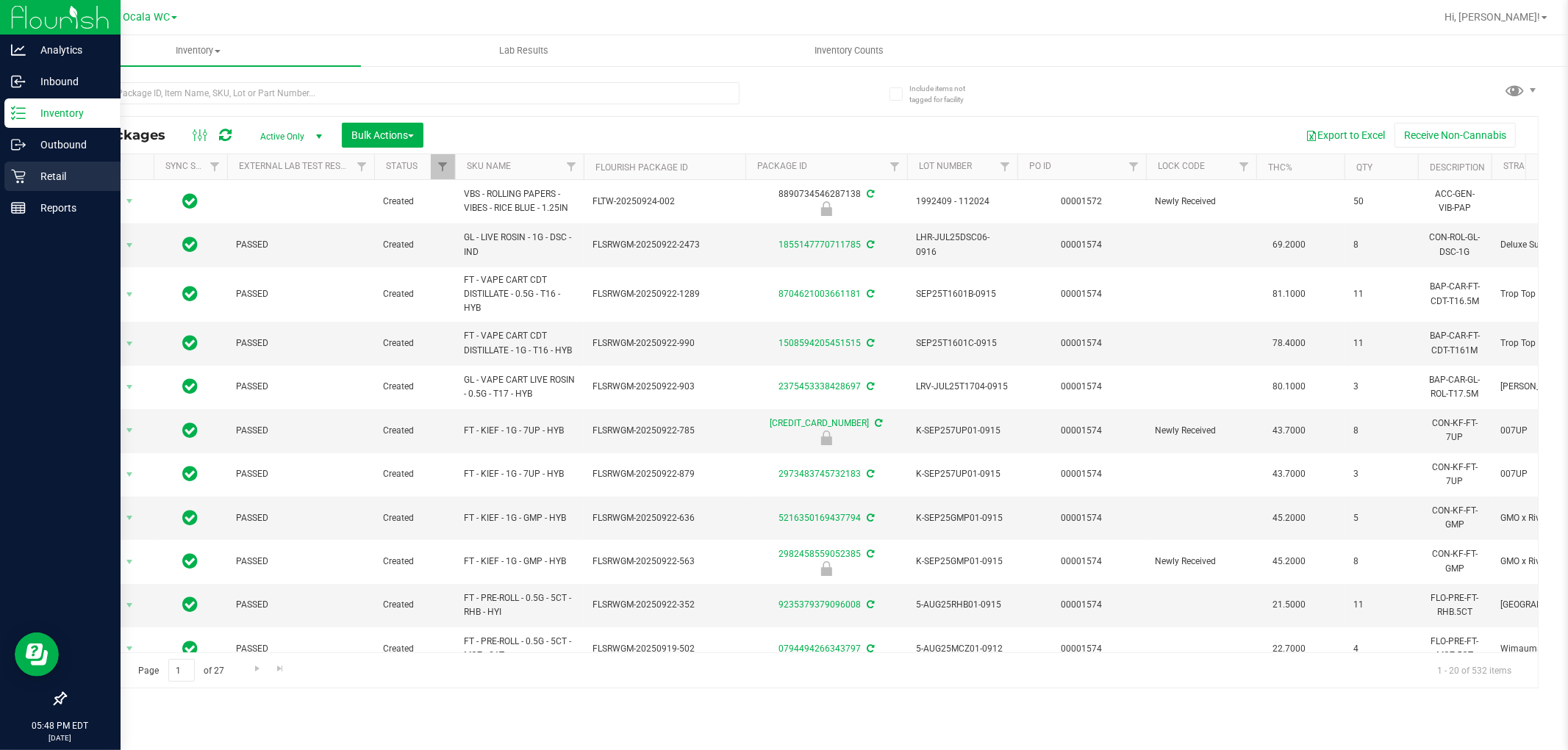
click at [42, 174] on p "Retail" at bounding box center [69, 176] width 88 height 18
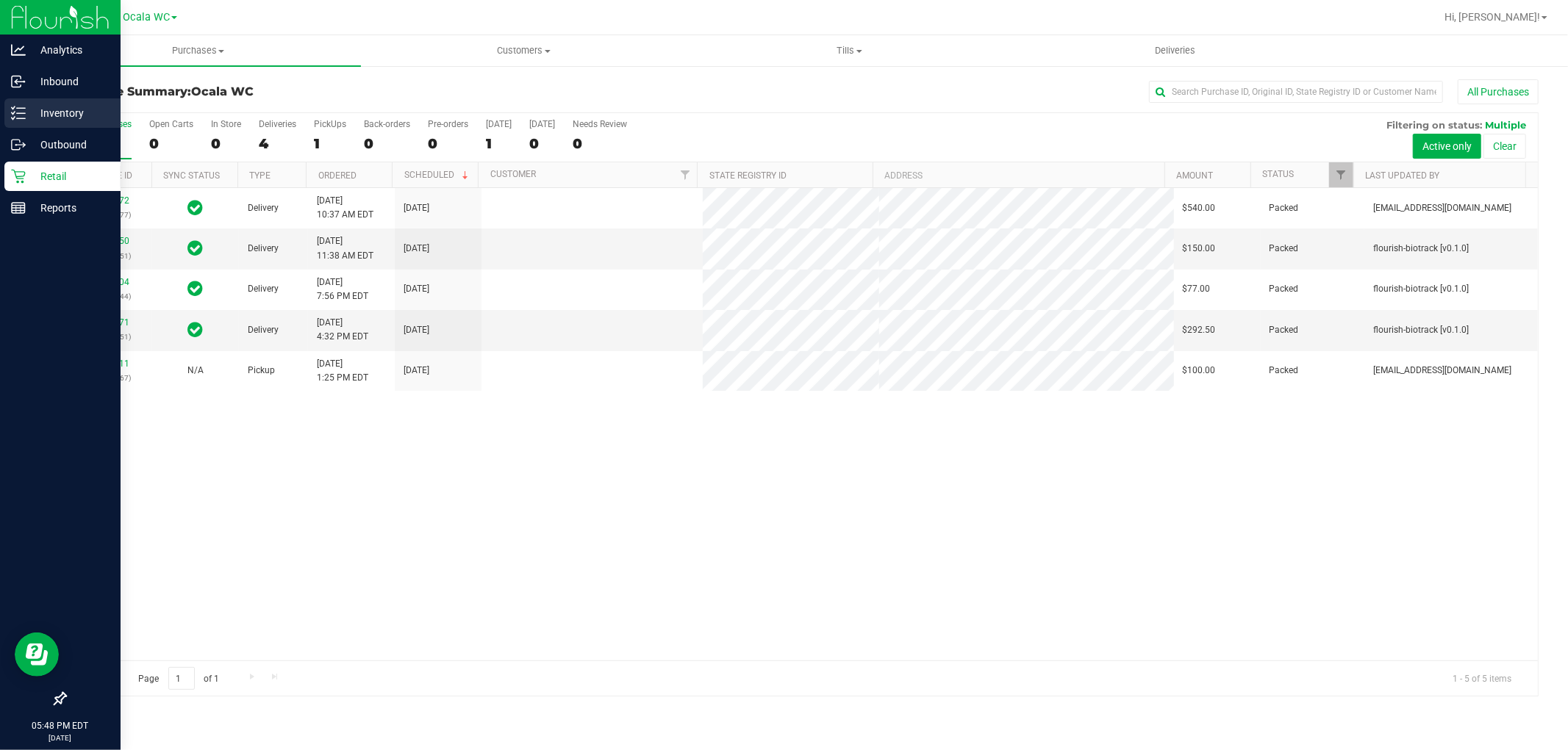
click at [20, 122] on div "Inventory" at bounding box center [62, 113] width 116 height 30
